Goal: Book appointment/travel/reservation

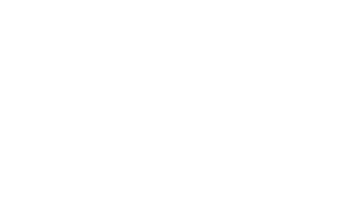
select select "**"
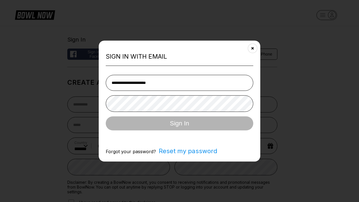
type input "**********"
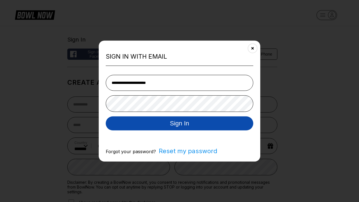
click at [180, 124] on button "Sign In" at bounding box center [180, 123] width 148 height 14
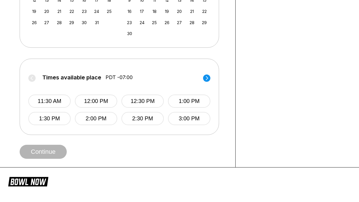
scroll to position [0, 159]
